Goal: Transaction & Acquisition: Purchase product/service

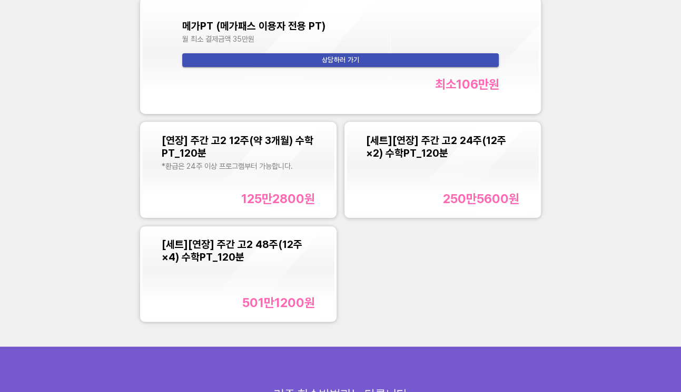
scroll to position [1001, 0]
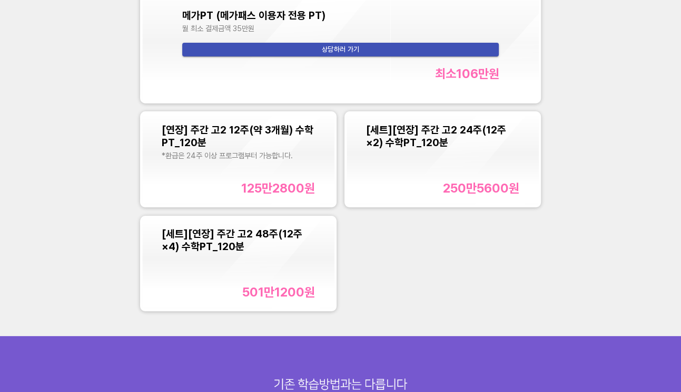
click at [272, 128] on span "[연장] 주간 고2 12주(약 3개월) 수학PT_120분" at bounding box center [238, 135] width 152 height 25
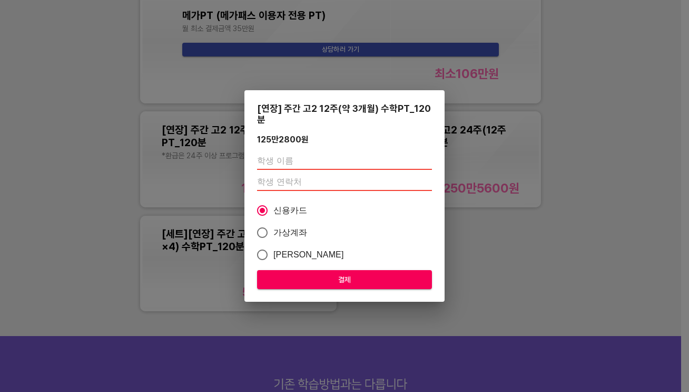
click at [300, 162] on input "text" at bounding box center [344, 161] width 175 height 17
type input "q"
type input "[PERSON_NAME]"
click at [293, 183] on input "number" at bounding box center [344, 182] width 175 height 17
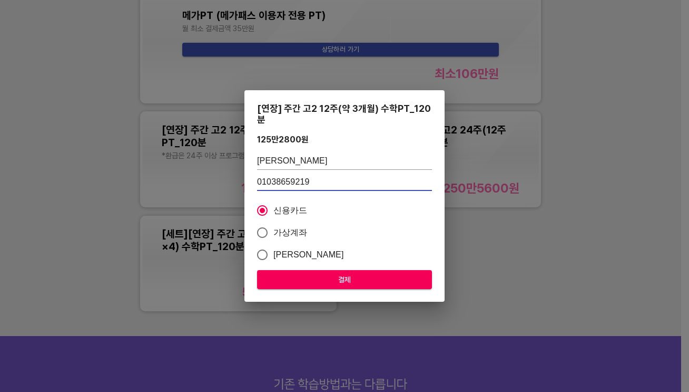
type input "01038659219"
click at [318, 277] on span "결제" at bounding box center [345, 279] width 158 height 13
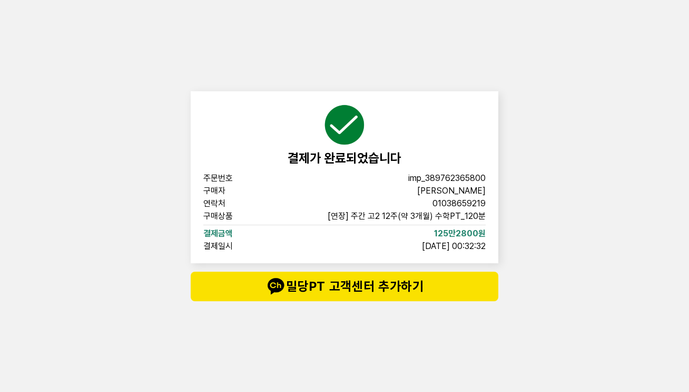
click at [388, 33] on div "결제가 완료되었습니다 주문번호 imp_[PHONE_NUMBER] 구매자 [PERSON_NAME] 연락처 01038659219 구매상품 [연장]…" at bounding box center [345, 196] width 316 height 392
